Goal: Entertainment & Leisure: Consume media (video, audio)

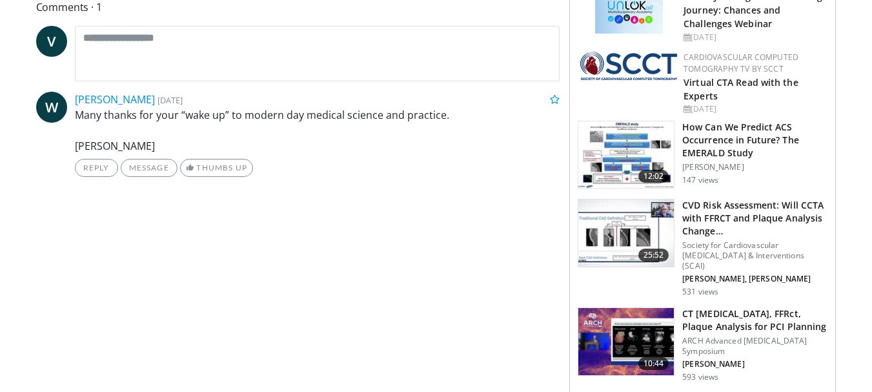
scroll to position [570, 0]
click at [747, 135] on h3 "How Can We Predict ACS Occurrence in Future? The EMERALD Study" at bounding box center [754, 139] width 145 height 39
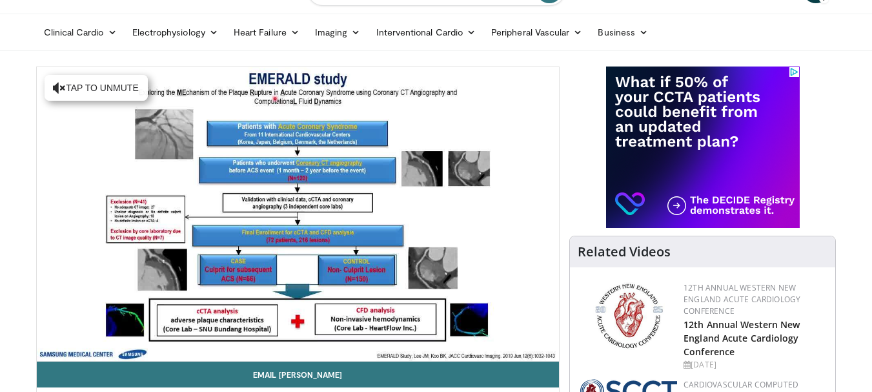
scroll to position [32, 0]
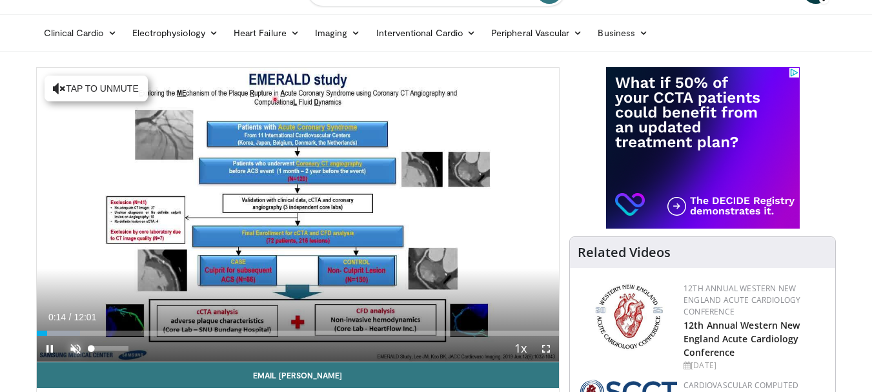
click at [78, 348] on span "Video Player" at bounding box center [76, 349] width 26 height 26
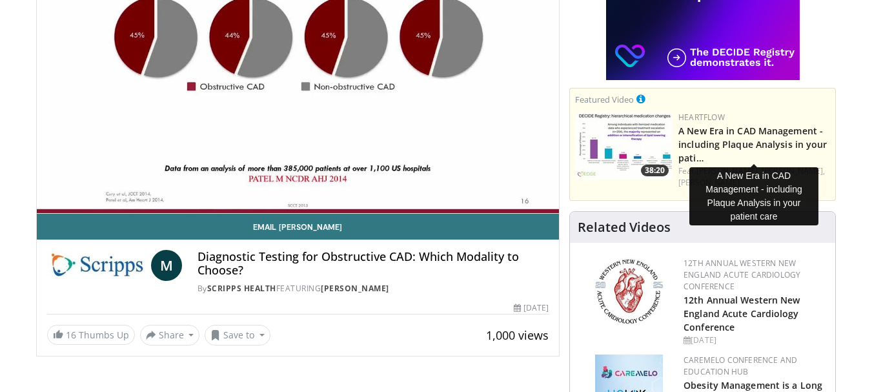
scroll to position [183, 0]
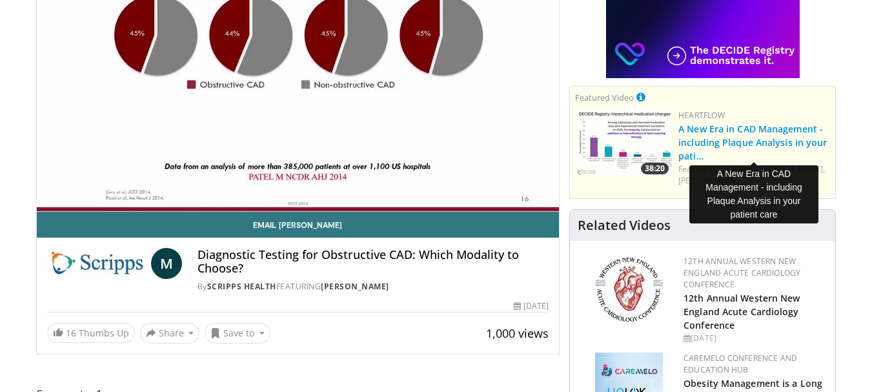
click at [741, 130] on link "A New Era in CAD Management - including Plaque Analysis in your pati…" at bounding box center [752, 142] width 148 height 39
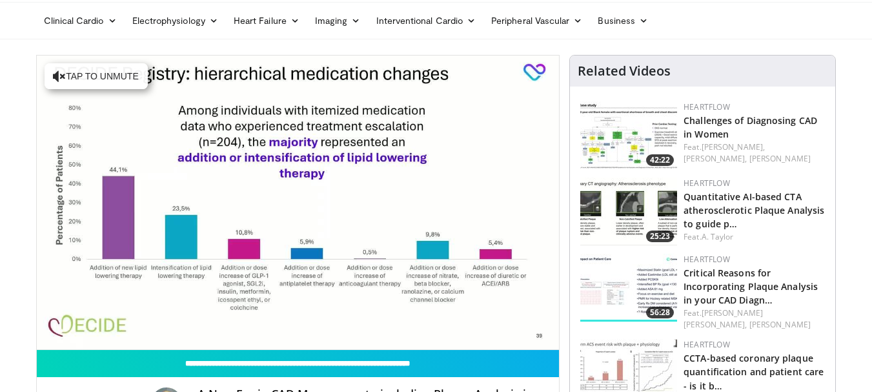
scroll to position [43, 0]
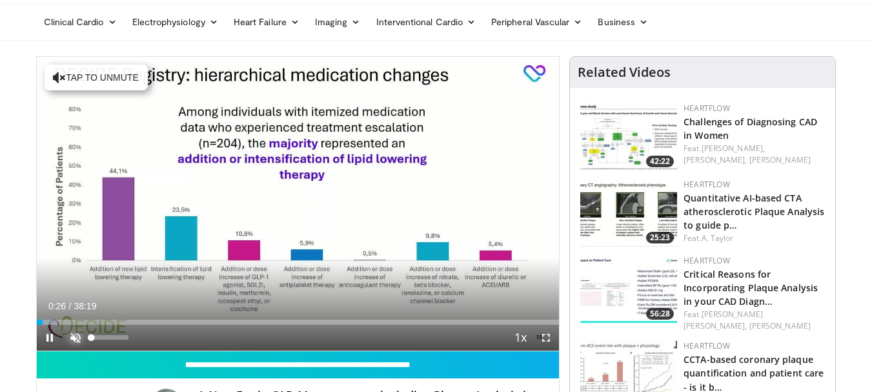
click at [76, 330] on span "Video Player" at bounding box center [76, 338] width 26 height 26
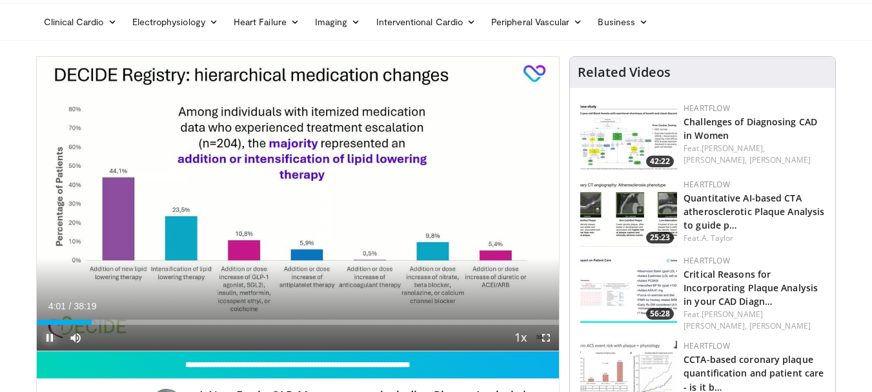
click at [48, 336] on span "Video Player" at bounding box center [50, 338] width 26 height 26
click at [52, 338] on span "Video Player" at bounding box center [50, 338] width 26 height 26
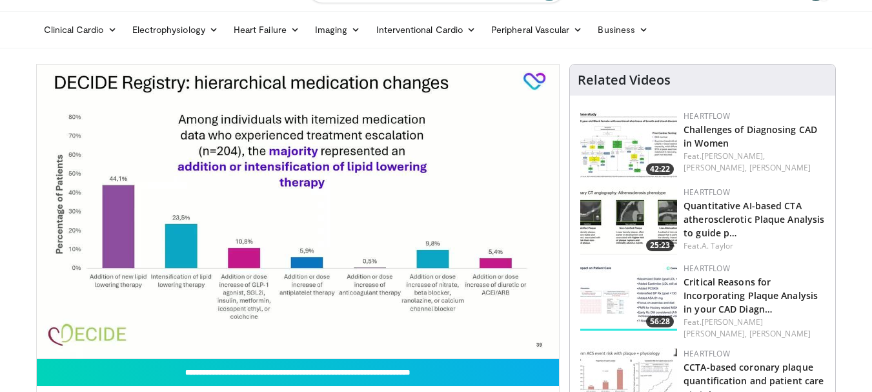
scroll to position [11, 0]
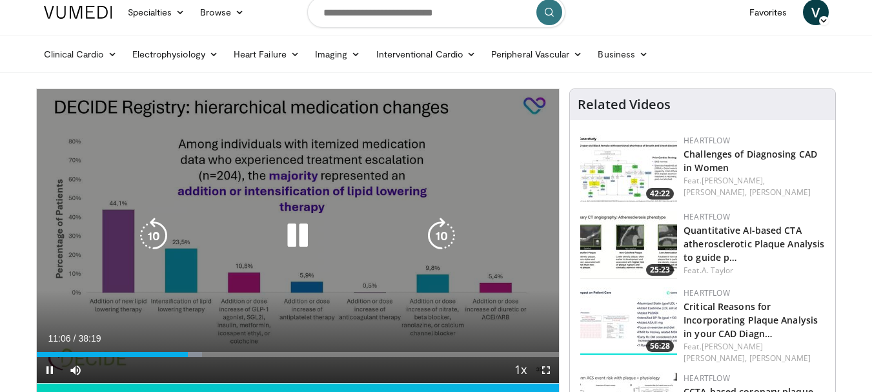
click at [538, 185] on div "10 seconds Tap to unmute" at bounding box center [298, 236] width 523 height 294
click at [294, 231] on icon "Video Player" at bounding box center [297, 235] width 36 height 36
click at [301, 230] on icon "Video Player" at bounding box center [297, 235] width 36 height 36
